Goal: Task Accomplishment & Management: Complete application form

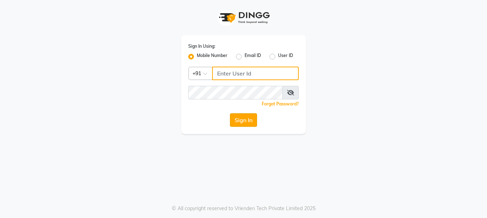
type input "8888460686"
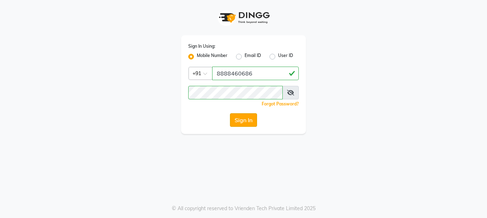
click at [245, 119] on button "Sign In" at bounding box center [243, 120] width 27 height 14
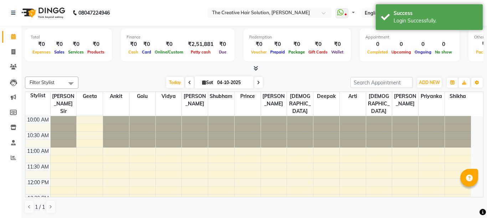
select select "en"
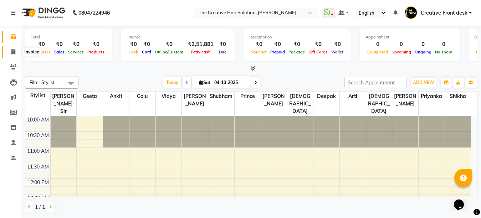
click at [14, 51] on icon at bounding box center [13, 51] width 4 height 5
select select "service"
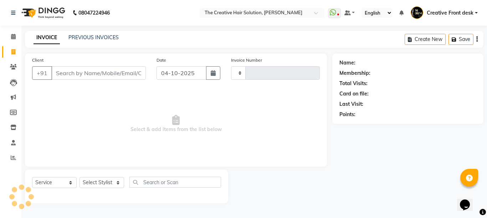
type input "3144"
select select "146"
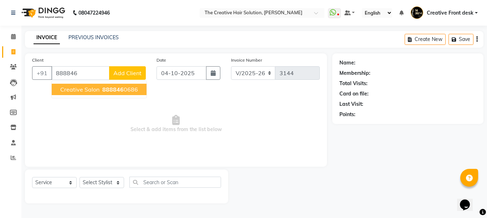
click at [111, 91] on span "888846" at bounding box center [112, 89] width 21 height 7
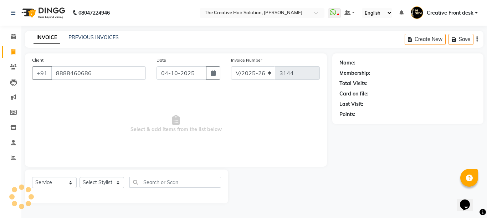
type input "8888460686"
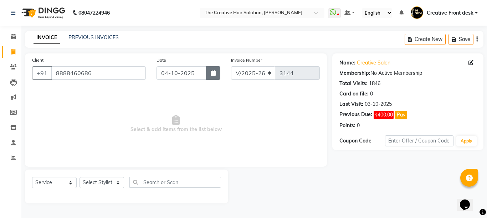
click at [211, 73] on icon "button" at bounding box center [213, 73] width 5 height 6
select select "10"
select select "2025"
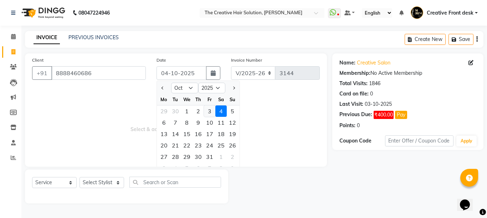
click at [209, 114] on div "3" at bounding box center [209, 111] width 11 height 11
type input "03-10-2025"
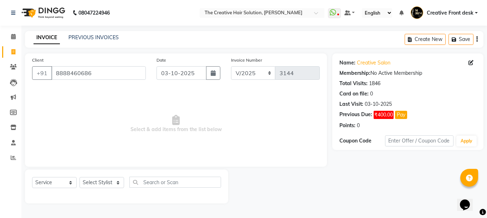
click at [209, 114] on span "Select & add items from the list below" at bounding box center [176, 123] width 288 height 71
click at [113, 182] on select "Select Stylist Ankit Arti Creative Front desk [PERSON_NAME] [PERSON_NAME] Priya…" at bounding box center [102, 182] width 45 height 11
select select "68921"
click at [80, 177] on select "Select Stylist Ankit Arti Creative Front desk [PERSON_NAME] [PERSON_NAME] Priya…" at bounding box center [102, 182] width 45 height 11
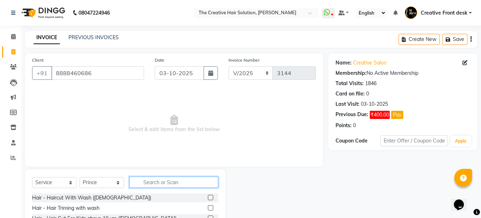
click at [165, 182] on input "text" at bounding box center [174, 182] width 89 height 11
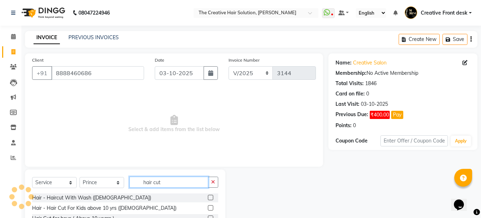
type input "hair cut"
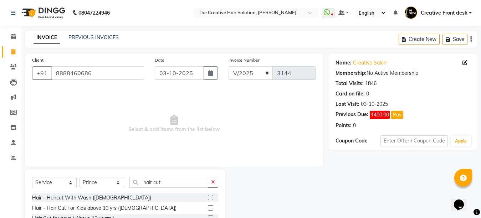
click at [167, 152] on span "Select & add items from the list below" at bounding box center [174, 123] width 284 height 71
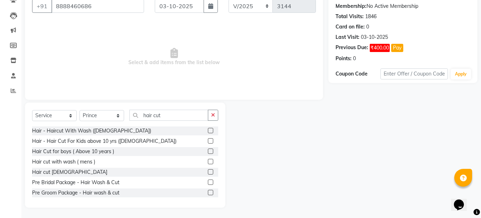
scroll to position [67, 0]
click at [208, 159] on label at bounding box center [210, 161] width 5 height 5
click at [208, 159] on input "checkbox" at bounding box center [210, 161] width 5 height 5
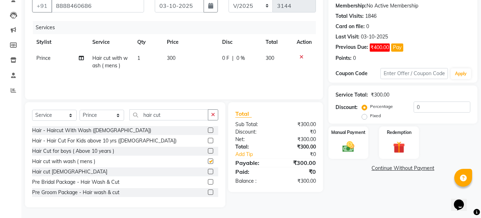
checkbox input "false"
click at [183, 62] on td "300" at bounding box center [190, 62] width 55 height 24
select select "68921"
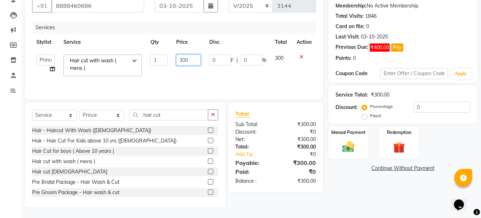
click at [182, 59] on input "300" at bounding box center [188, 60] width 25 height 11
type input "200"
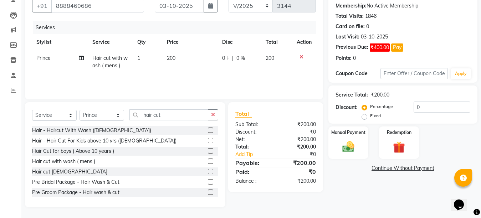
click at [174, 82] on div "Services Stylist Service Qty Price Disc Total Action Prince Hair cut with wash …" at bounding box center [174, 56] width 284 height 71
click at [173, 113] on input "hair cut" at bounding box center [169, 115] width 79 height 11
type input "h"
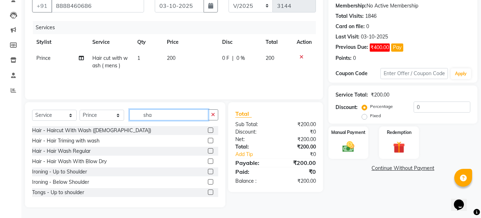
scroll to position [52, 0]
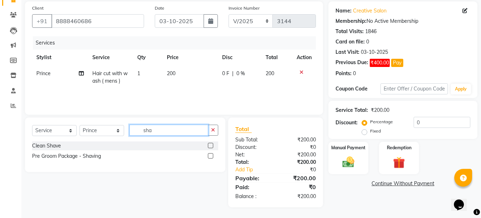
type input "sha"
click at [210, 146] on label at bounding box center [210, 145] width 5 height 5
click at [210, 146] on input "checkbox" at bounding box center [210, 146] width 5 height 5
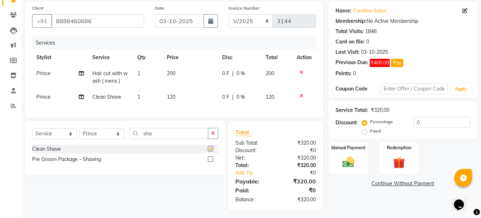
checkbox input "false"
click at [183, 90] on td "120" at bounding box center [190, 97] width 55 height 16
select select "68921"
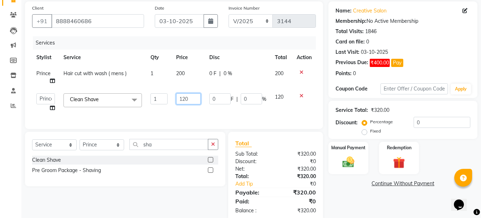
click at [185, 100] on input "120" at bounding box center [188, 98] width 25 height 11
type input "100"
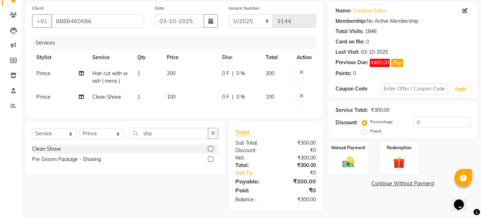
click at [224, 118] on div "Client [PHONE_NUMBER] Date [DATE] Invoice Number V/2025 V/[PHONE_NUMBER] Servic…" at bounding box center [174, 59] width 298 height 117
click at [354, 161] on img at bounding box center [349, 162] width 20 height 14
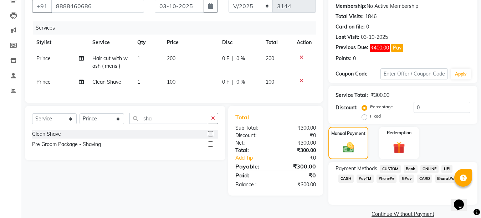
scroll to position [79, 0]
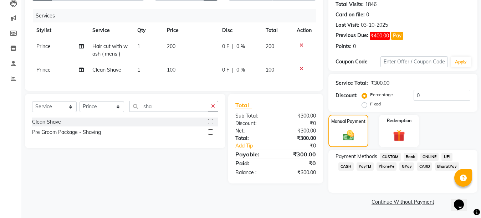
click at [354, 163] on span "CASH" at bounding box center [346, 167] width 15 height 8
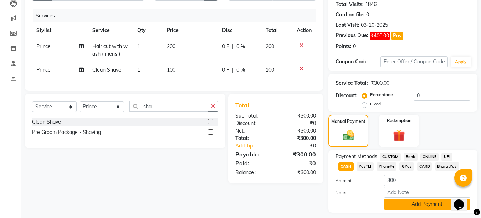
click at [405, 207] on button "Add Payment" at bounding box center [427, 204] width 86 height 11
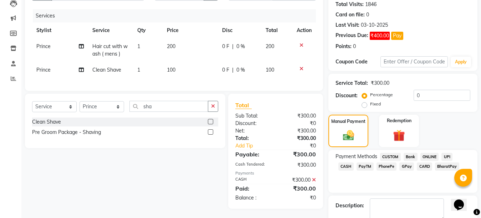
scroll to position [120, 0]
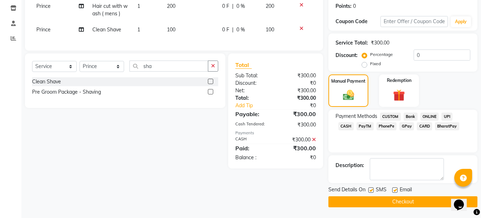
click at [395, 189] on label at bounding box center [394, 190] width 5 height 5
click at [395, 189] on input "checkbox" at bounding box center [394, 190] width 5 height 5
checkbox input "false"
click at [371, 190] on label at bounding box center [371, 190] width 5 height 5
click at [371, 190] on input "checkbox" at bounding box center [371, 190] width 5 height 5
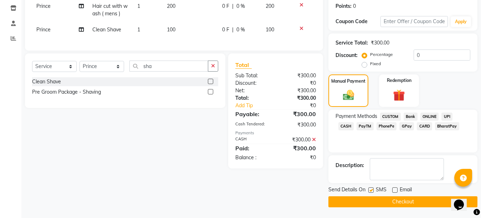
checkbox input "false"
click at [407, 203] on button "Checkout" at bounding box center [403, 202] width 149 height 11
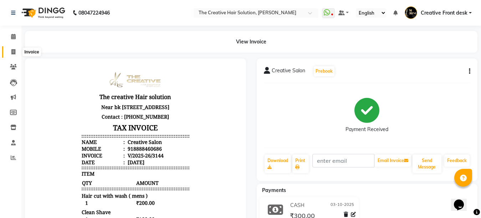
click at [15, 53] on icon at bounding box center [13, 51] width 4 height 5
select select "service"
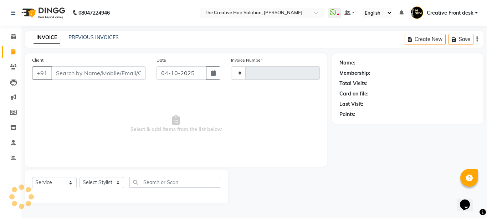
type input "3145"
select select "146"
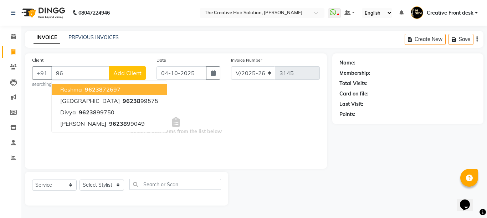
type input "9"
